Goal: Task Accomplishment & Management: Manage account settings

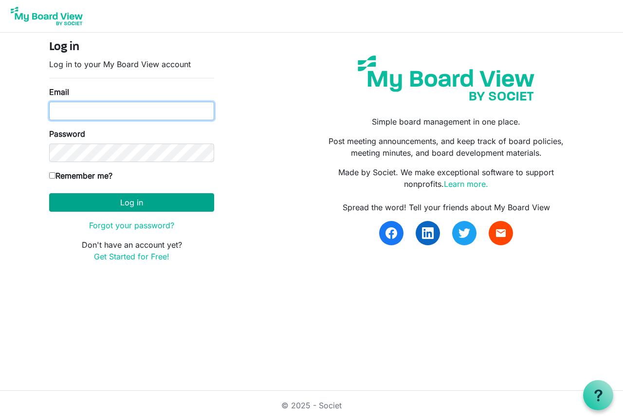
type input "ppnsteacher@gmail.com"
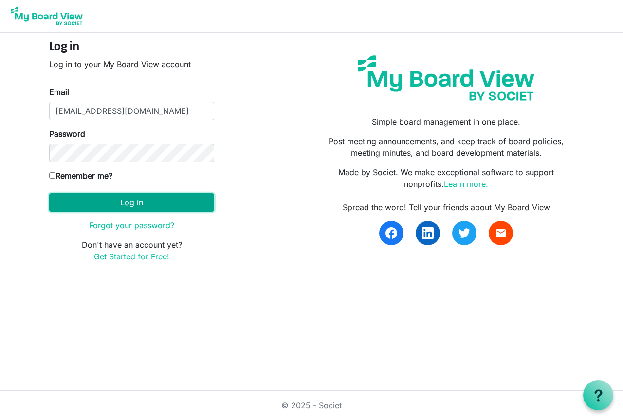
click at [118, 203] on button "Log in" at bounding box center [131, 202] width 165 height 18
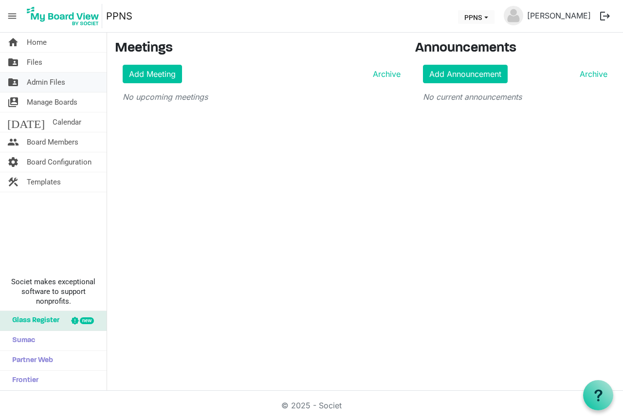
click at [57, 80] on span "Admin Files" at bounding box center [46, 81] width 38 height 19
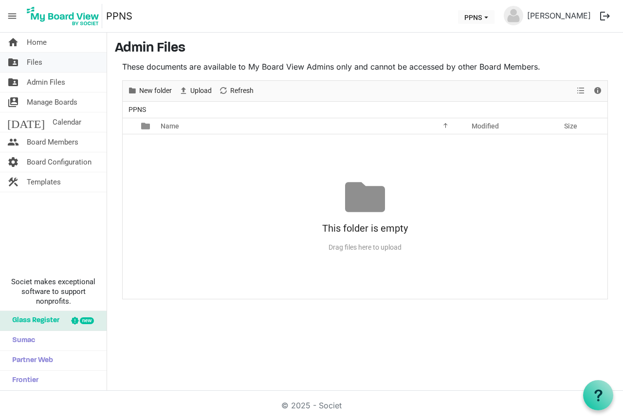
click at [37, 61] on span "Files" at bounding box center [35, 62] width 16 height 19
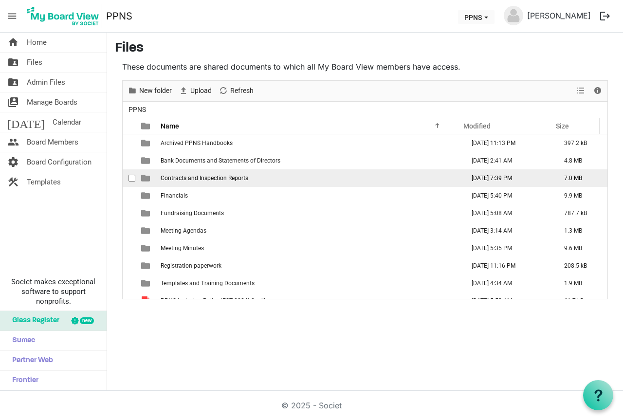
scroll to position [28, 0]
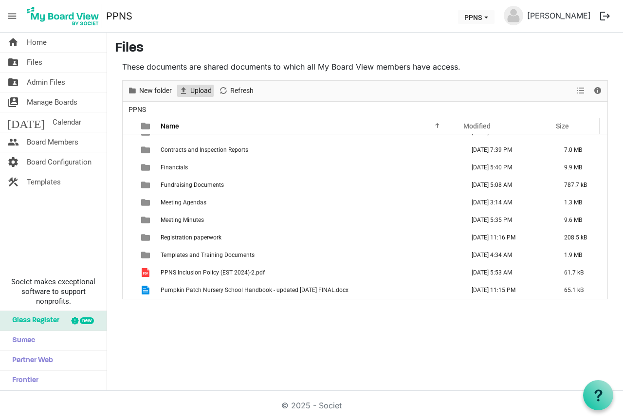
click at [200, 90] on span "Upload" at bounding box center [200, 91] width 23 height 12
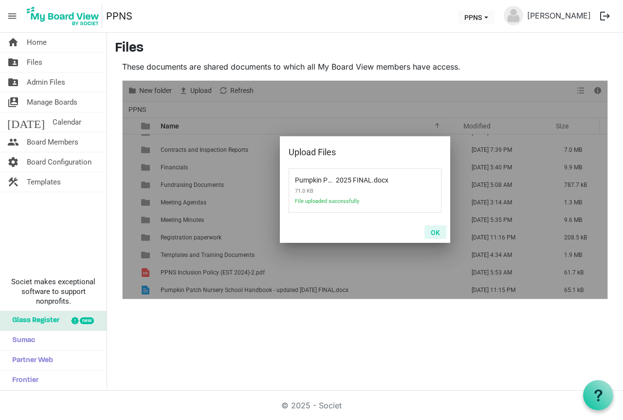
click at [436, 233] on button "OK" at bounding box center [435, 232] width 22 height 14
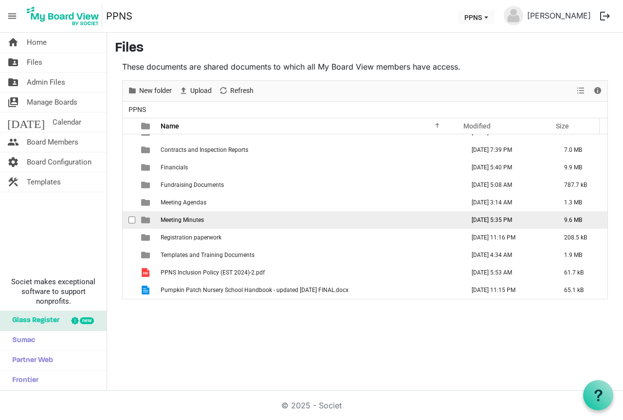
click at [195, 218] on span "Meeting Minutes" at bounding box center [182, 219] width 43 height 7
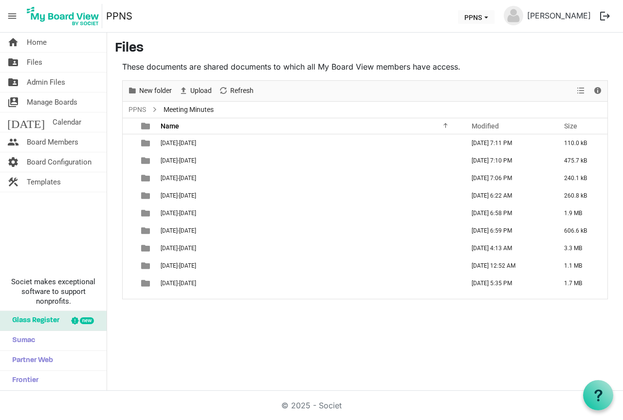
scroll to position [0, 0]
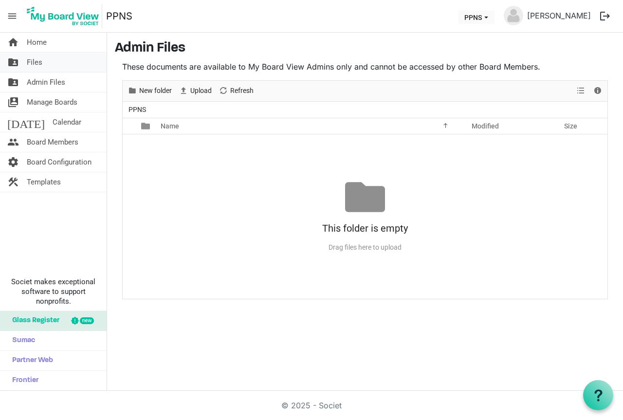
click at [40, 58] on span "Files" at bounding box center [35, 62] width 16 height 19
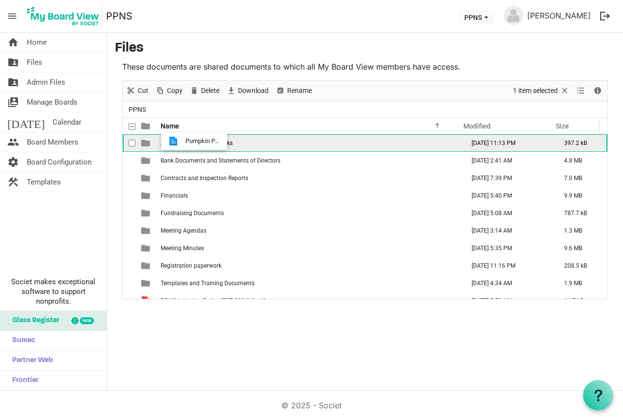
drag, startPoint x: 223, startPoint y: 274, endPoint x: 182, endPoint y: 141, distance: 139.0
click at [182, 141] on tbody "Archived PPNS Handbooks [DATE] 11:13 PM 397.2 kB Bank Documents and Statements …" at bounding box center [365, 239] width 485 height 210
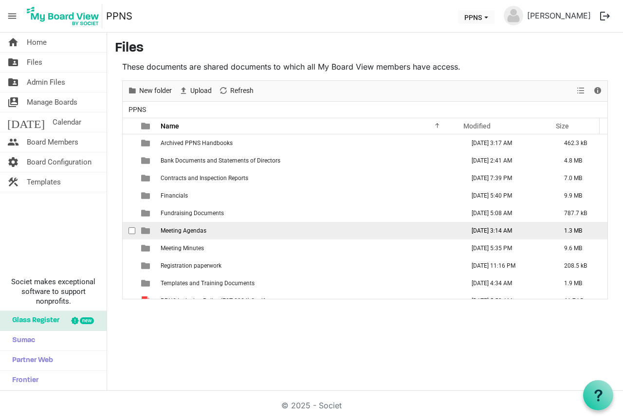
scroll to position [28, 0]
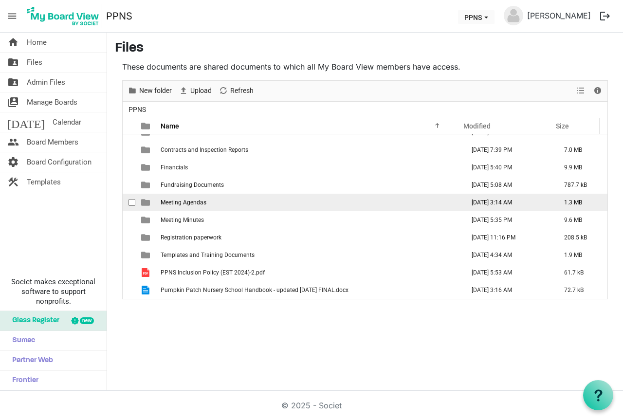
click at [198, 203] on span "Meeting Agendas" at bounding box center [184, 202] width 46 height 7
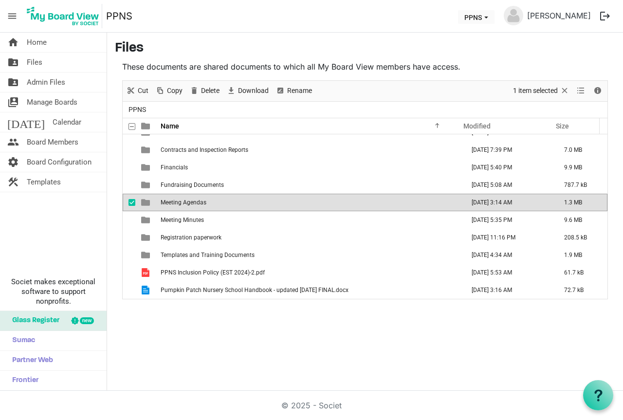
click at [198, 203] on span "Meeting Agendas" at bounding box center [184, 202] width 46 height 7
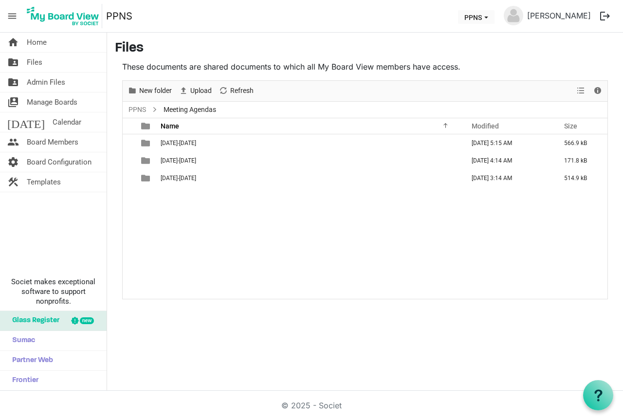
scroll to position [0, 0]
click at [34, 45] on span "Home" at bounding box center [37, 42] width 20 height 19
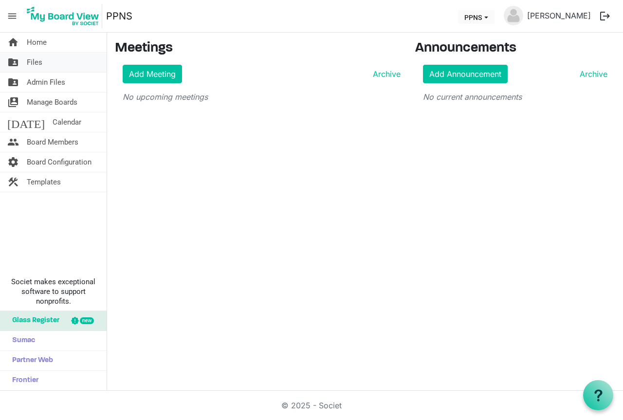
click at [37, 65] on span "Files" at bounding box center [35, 62] width 16 height 19
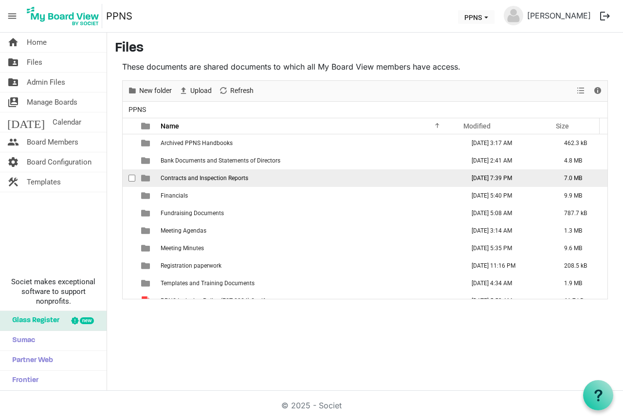
scroll to position [28, 0]
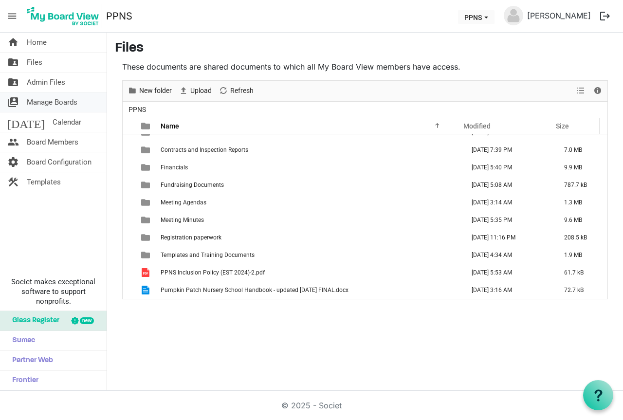
click at [67, 104] on span "Manage Boards" at bounding box center [52, 101] width 51 height 19
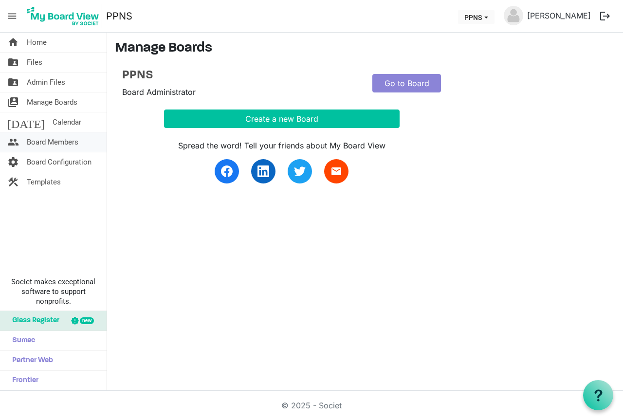
click at [50, 141] on span "Board Members" at bounding box center [53, 141] width 52 height 19
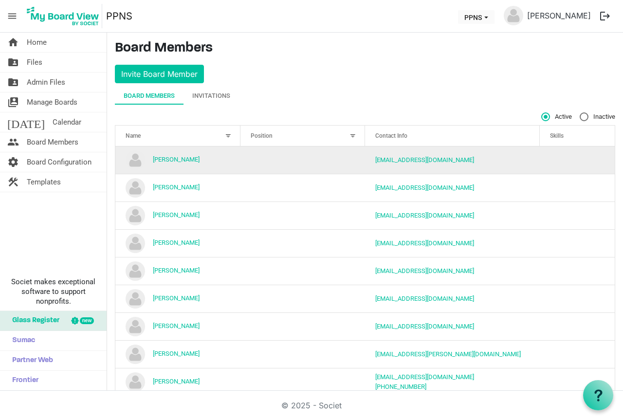
scroll to position [21, 0]
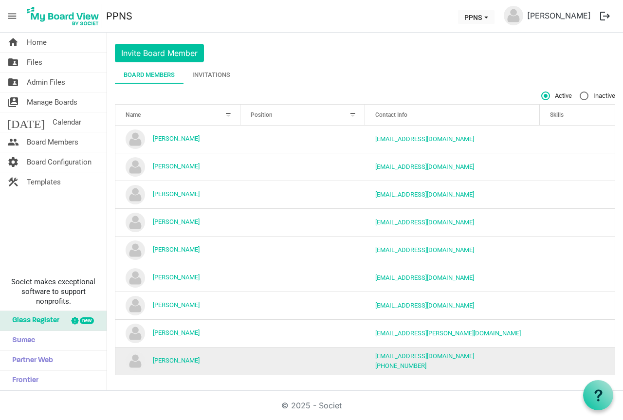
drag, startPoint x: 158, startPoint y: 362, endPoint x: 251, endPoint y: 364, distance: 92.4
click at [251, 364] on td "column header Position" at bounding box center [302, 361] width 125 height 28
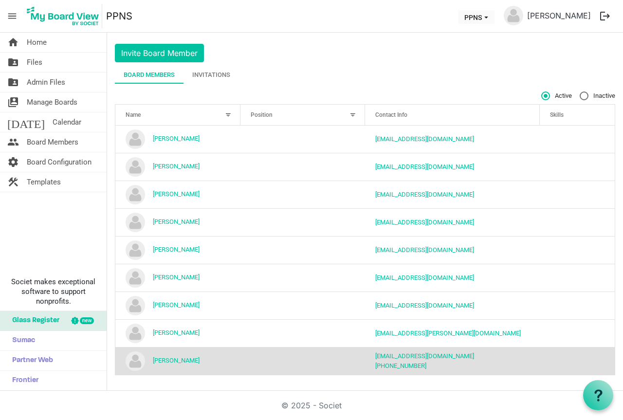
click at [230, 115] on div at bounding box center [228, 114] width 11 height 11
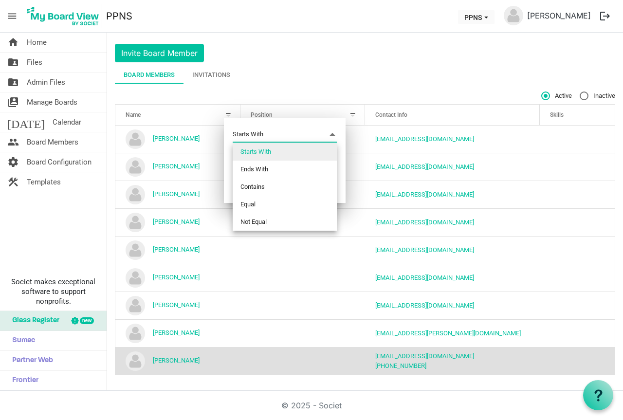
click at [333, 133] on span "Filter menu dialog" at bounding box center [332, 134] width 9 height 11
click at [70, 162] on span "Board Configuration" at bounding box center [59, 161] width 65 height 19
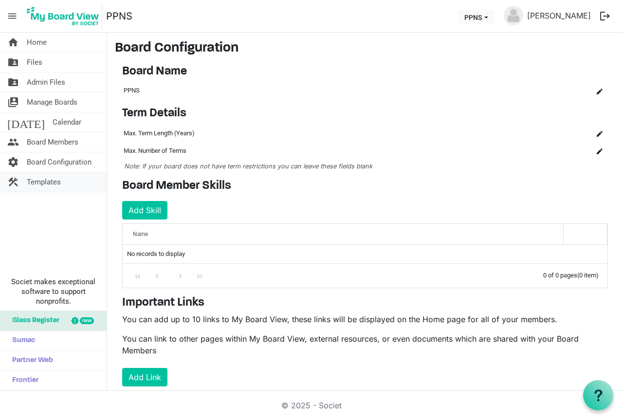
click at [41, 182] on span "Templates" at bounding box center [44, 181] width 34 height 19
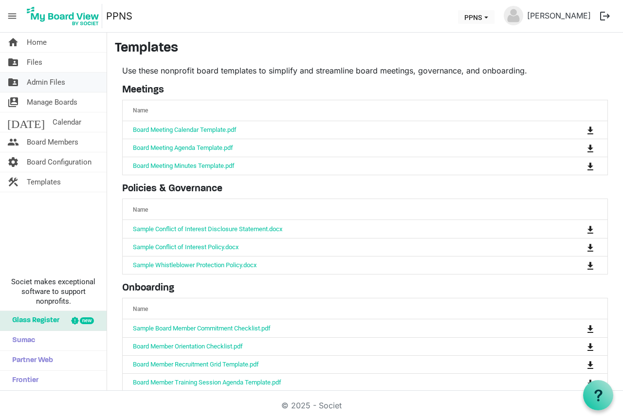
click at [48, 85] on span "Admin Files" at bounding box center [46, 81] width 38 height 19
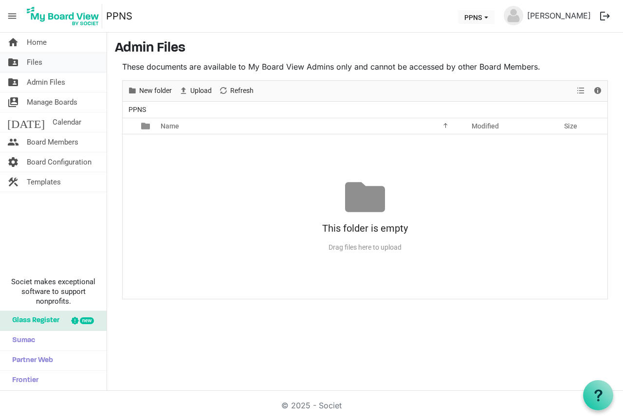
click at [35, 60] on span "Files" at bounding box center [35, 62] width 16 height 19
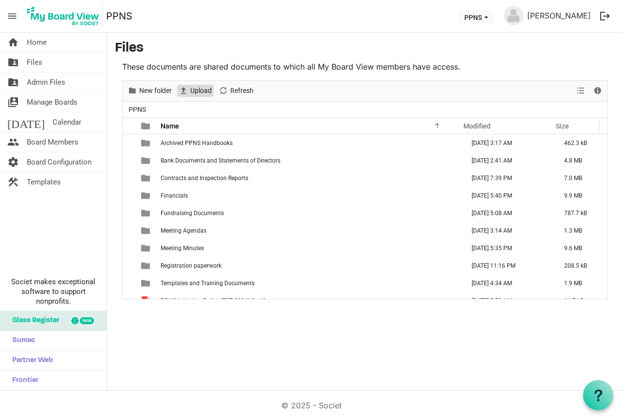
click at [196, 91] on span "Upload" at bounding box center [200, 91] width 23 height 12
click at [603, 17] on button "logout" at bounding box center [604, 16] width 20 height 20
